Goal: Information Seeking & Learning: Learn about a topic

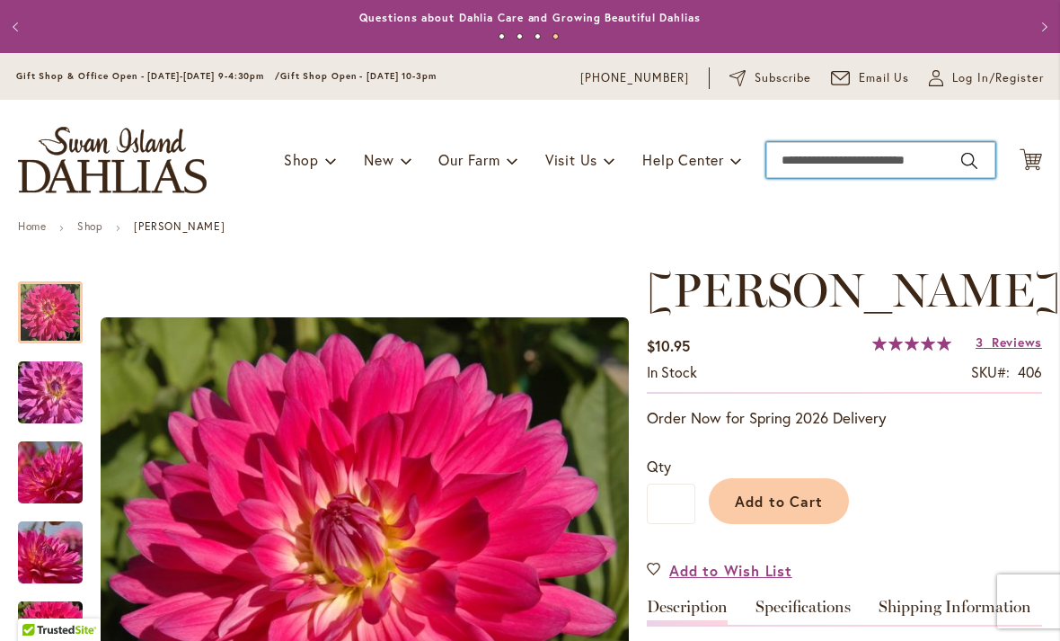
click at [802, 164] on input "Search" at bounding box center [880, 160] width 229 height 36
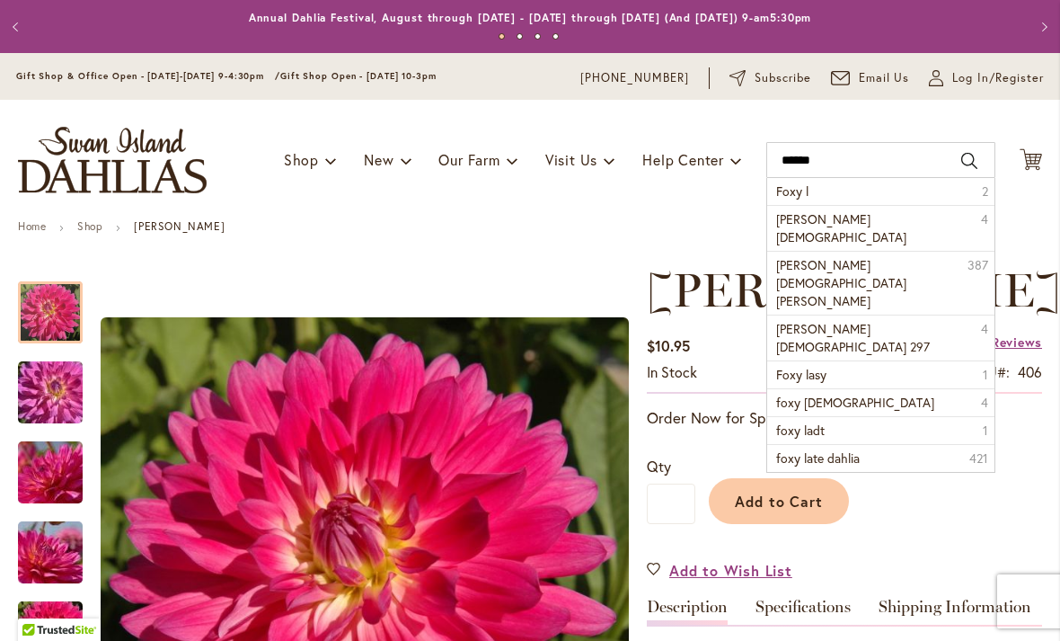
click at [790, 256] on span "Foxy lady dahlia" at bounding box center [841, 282] width 130 height 53
type input "**********"
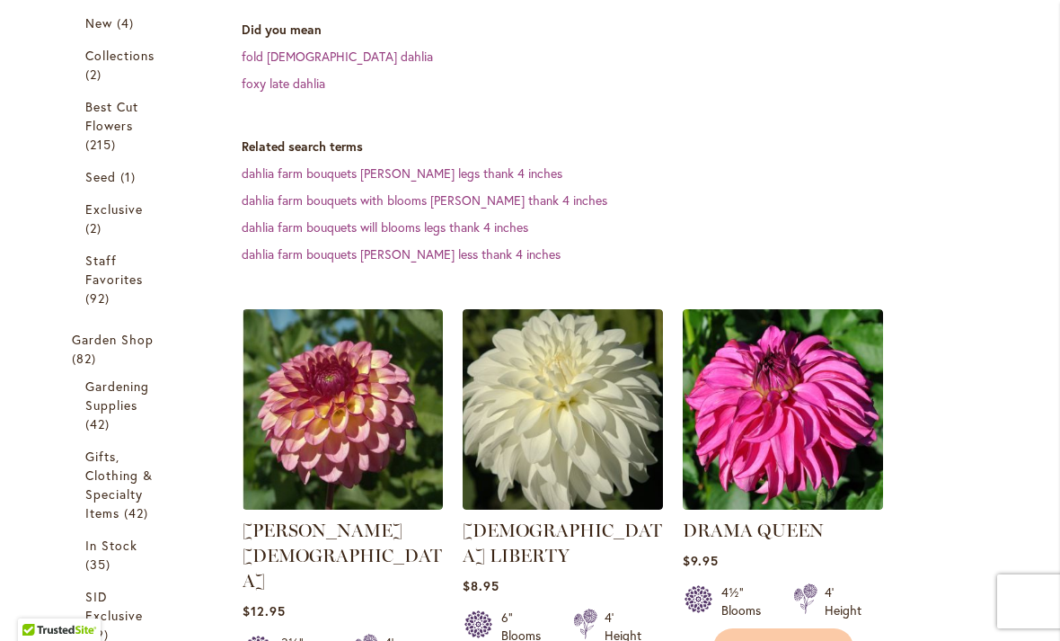
scroll to position [475, 0]
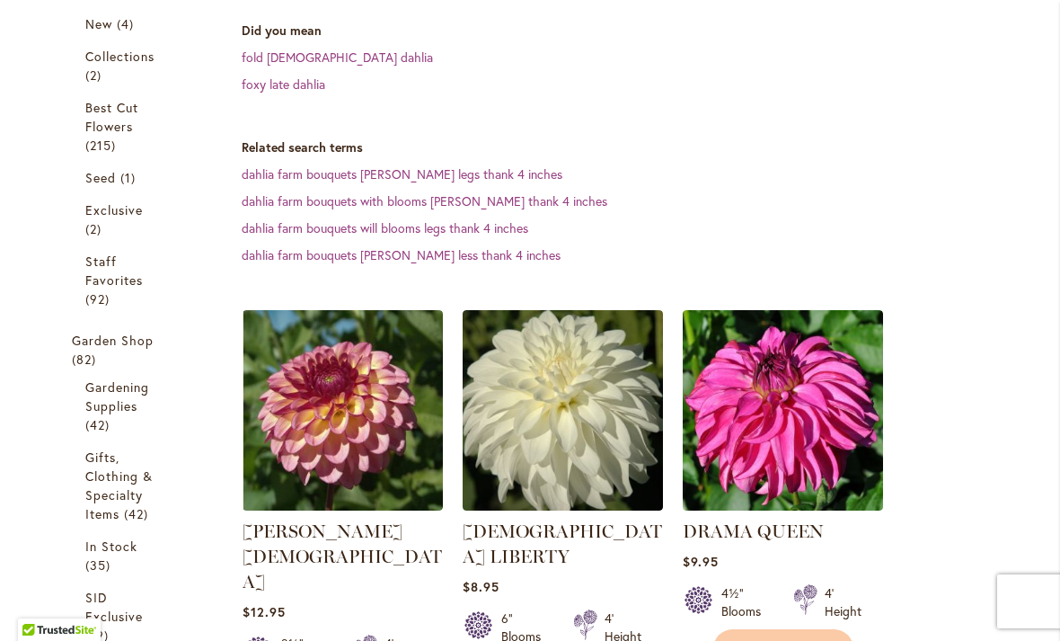
click at [312, 345] on img at bounding box center [343, 410] width 200 height 200
click at [314, 364] on img at bounding box center [343, 410] width 200 height 200
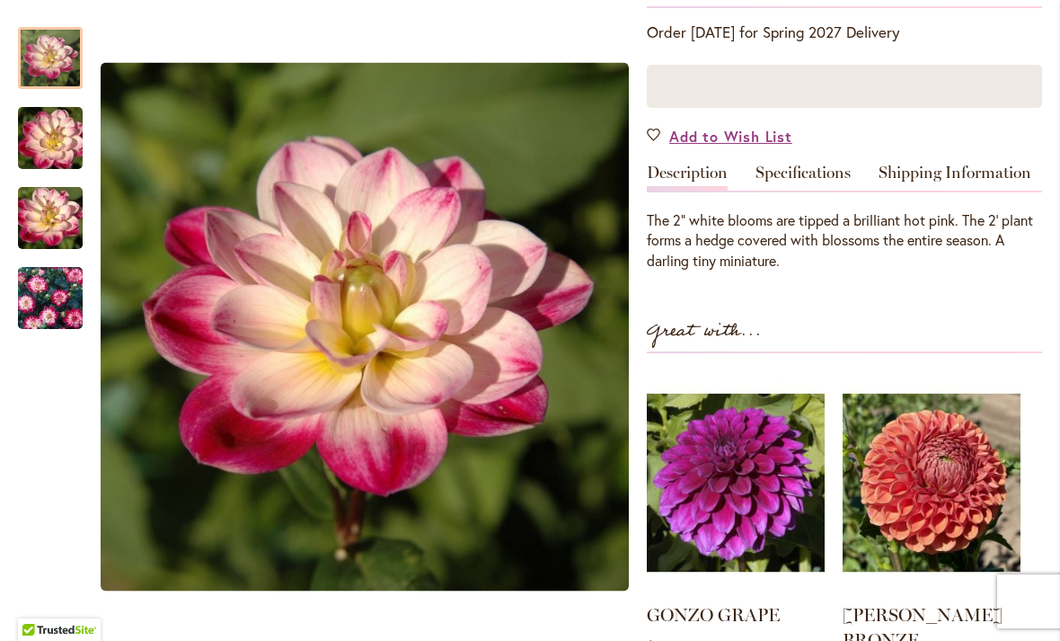
scroll to position [400, 0]
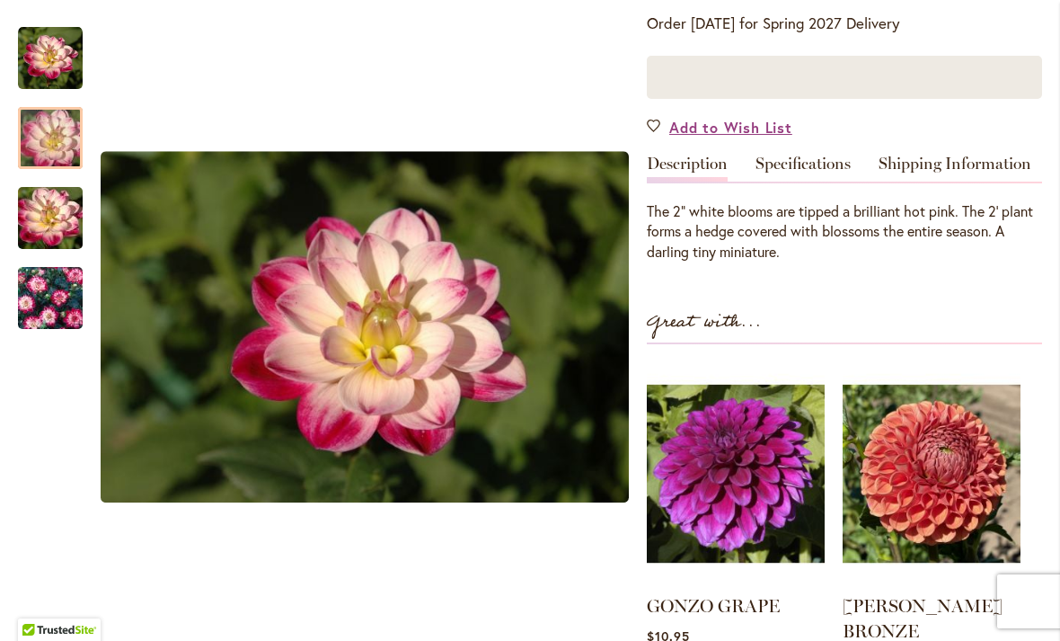
click at [44, 139] on img "Binky" at bounding box center [50, 138] width 129 height 86
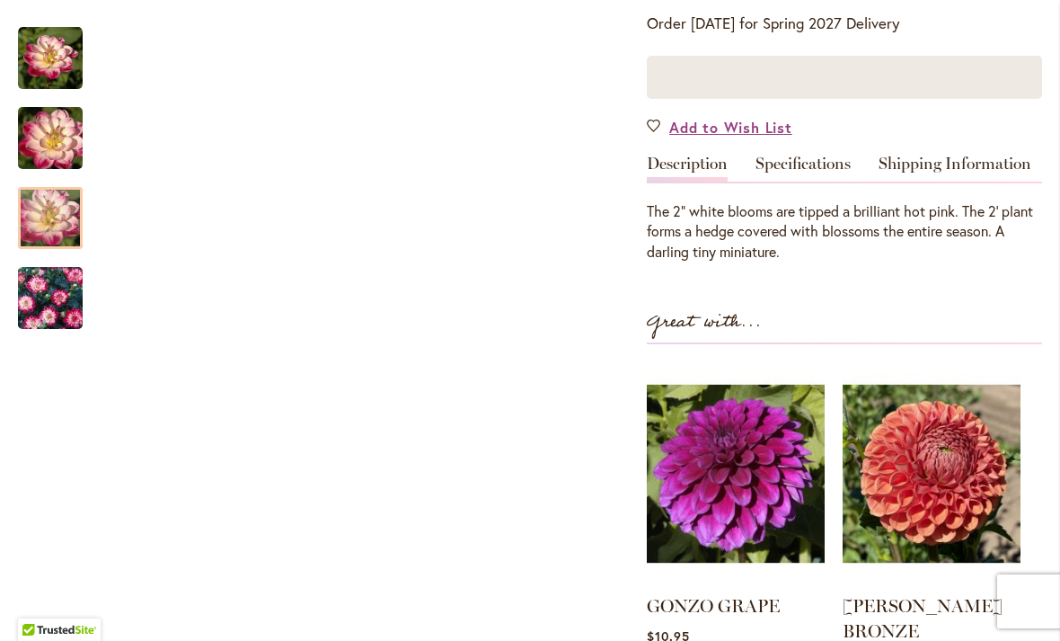
click at [27, 218] on img "Binky" at bounding box center [50, 218] width 129 height 86
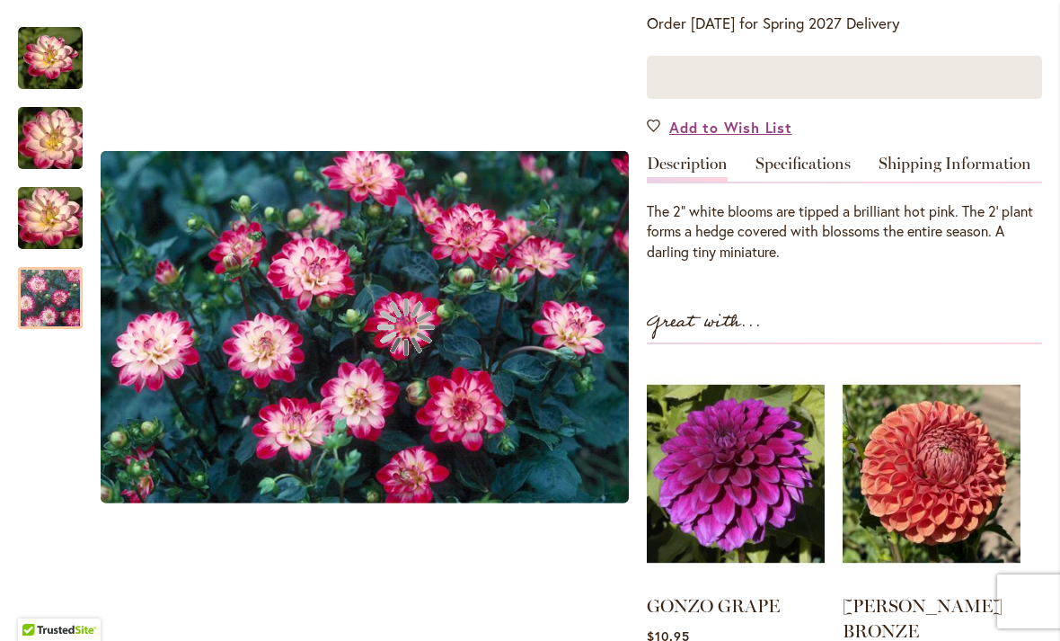
click at [40, 316] on img "Binky" at bounding box center [50, 298] width 129 height 86
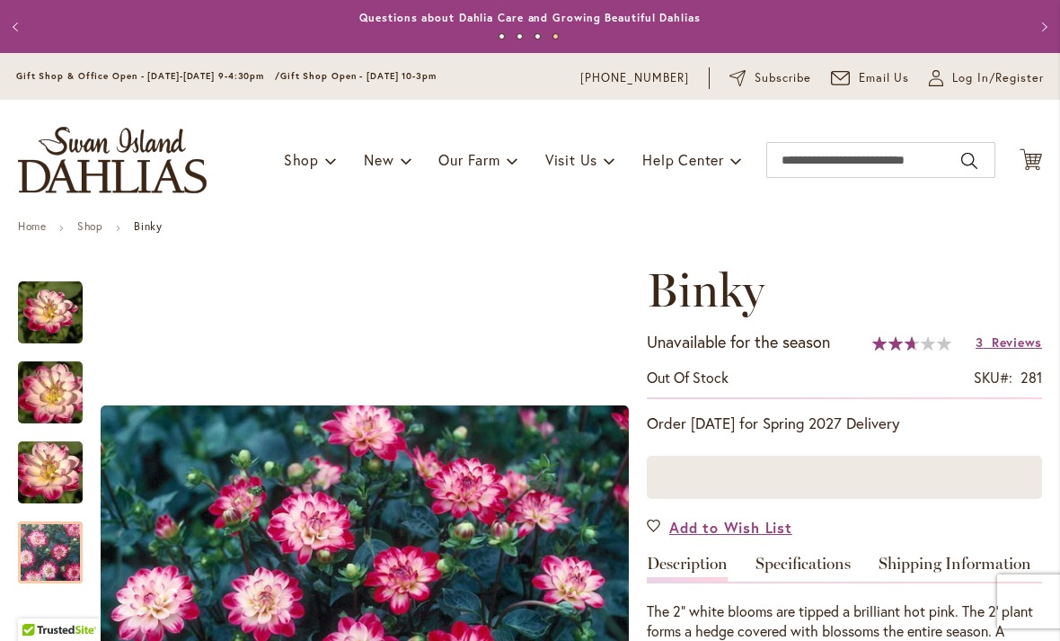
scroll to position [0, 0]
click at [816, 164] on input "Search" at bounding box center [880, 160] width 229 height 36
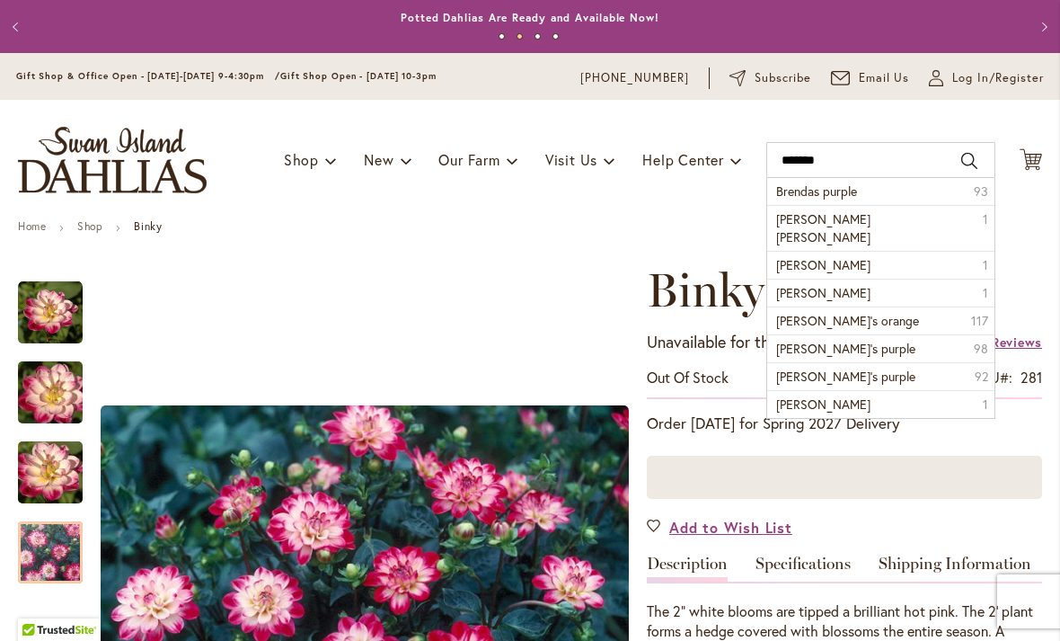
click at [804, 194] on span "Brendas purple" at bounding box center [816, 190] width 81 height 17
type input "**********"
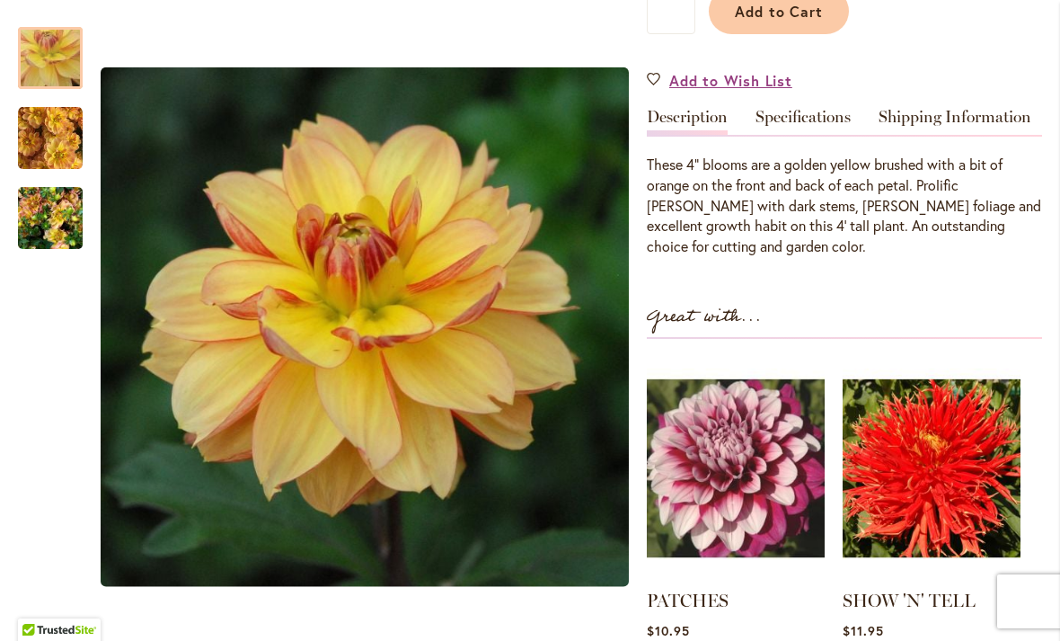
scroll to position [491, 0]
